Goal: Task Accomplishment & Management: Manage account settings

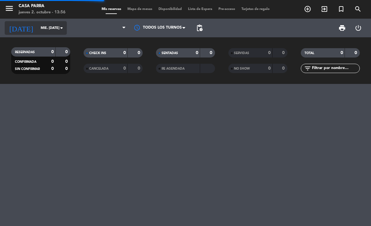
click at [45, 26] on input "mié. [DATE]" at bounding box center [61, 28] width 46 height 10
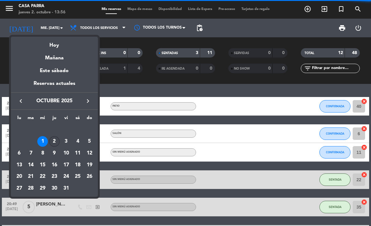
click at [51, 139] on div "2" at bounding box center [54, 141] width 11 height 11
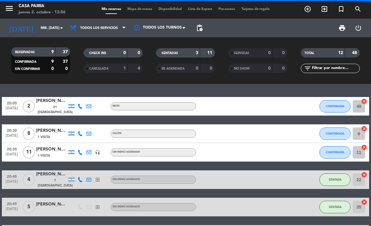
type input "[DEMOGRAPHIC_DATA] [DATE]"
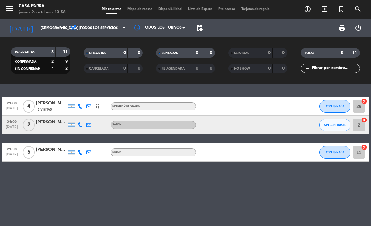
click at [338, 120] on button "SIN CONFIRMAR" at bounding box center [334, 125] width 31 height 12
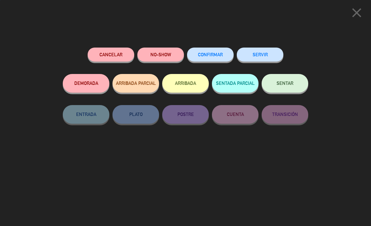
click at [216, 58] on button "CONFIRMAR" at bounding box center [210, 55] width 47 height 14
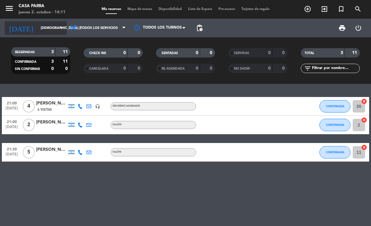
click at [38, 30] on input "[DEMOGRAPHIC_DATA] [DATE]" at bounding box center [61, 28] width 46 height 10
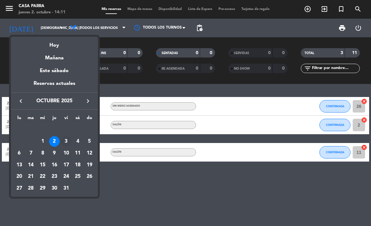
click at [62, 140] on div "3" at bounding box center [66, 141] width 11 height 11
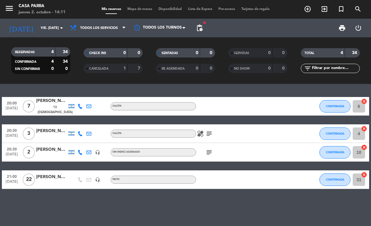
click at [199, 21] on div "fiber_manual_record pending_actions" at bounding box center [199, 28] width 12 height 19
click at [195, 23] on span "pending_actions" at bounding box center [199, 28] width 12 height 12
click at [198, 27] on span "pending_actions" at bounding box center [199, 27] width 7 height 7
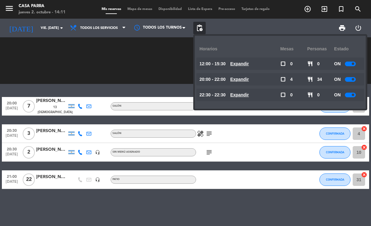
click at [23, 39] on div "RESERVADAS 4 34 CONFIRMADA 4 34 SIN CONFIRMAR 0 0 CHECK INS 0 0 CANCELADA 1 7 S…" at bounding box center [185, 60] width 371 height 47
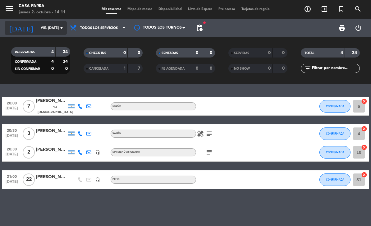
click at [38, 25] on input "vie. [DATE]" at bounding box center [61, 28] width 46 height 10
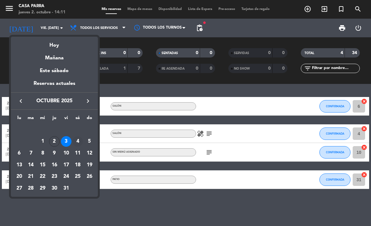
click at [76, 145] on div "4" at bounding box center [77, 141] width 11 height 11
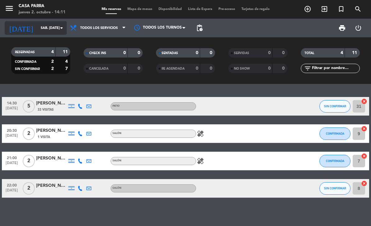
click at [38, 24] on input "sáb. [DATE]" at bounding box center [61, 28] width 46 height 10
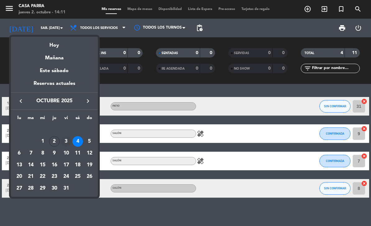
click at [68, 139] on div "3" at bounding box center [66, 141] width 11 height 11
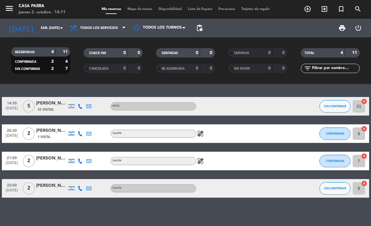
type input "vie. [DATE]"
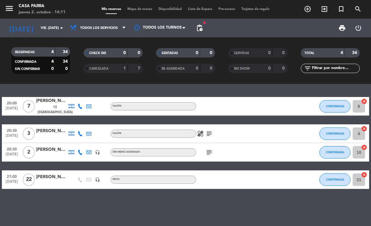
click at [199, 26] on span "pending_actions" at bounding box center [199, 27] width 7 height 7
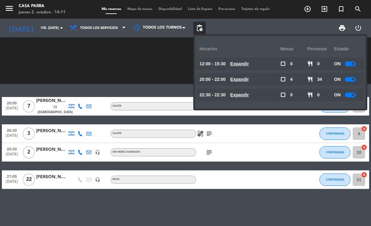
click at [347, 64] on div at bounding box center [350, 64] width 11 height 5
click at [244, 67] on span "Expandir" at bounding box center [239, 63] width 19 height 7
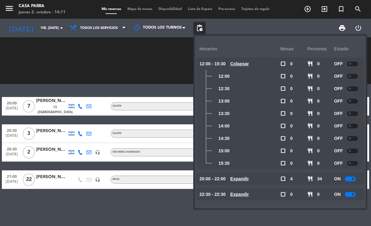
click at [234, 62] on u "Colapsar" at bounding box center [239, 63] width 19 height 5
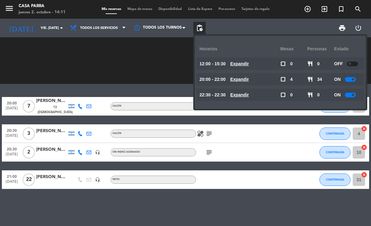
click at [238, 81] on u "Expandir" at bounding box center [239, 79] width 19 height 5
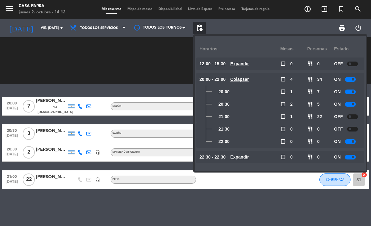
click at [53, 2] on div "menu Casa [PERSON_NAME] jueves 2. octubre - 14:12" at bounding box center [46, 9] width 93 height 15
